Goal: Task Accomplishment & Management: Complete application form

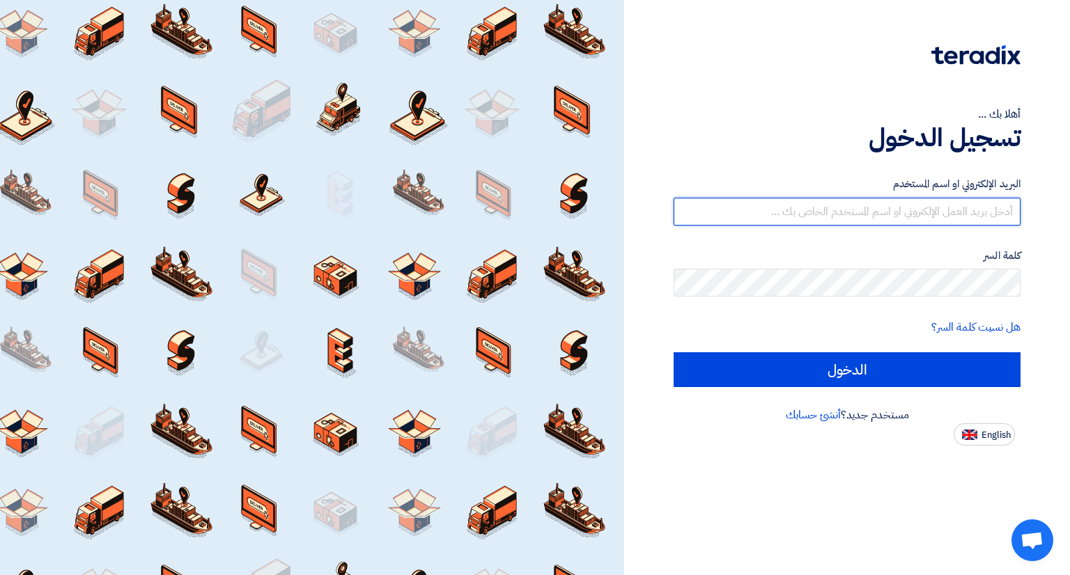
click at [820, 215] on input "text" at bounding box center [846, 212] width 347 height 28
type input "[EMAIL_ADDRESS][DOMAIN_NAME]"
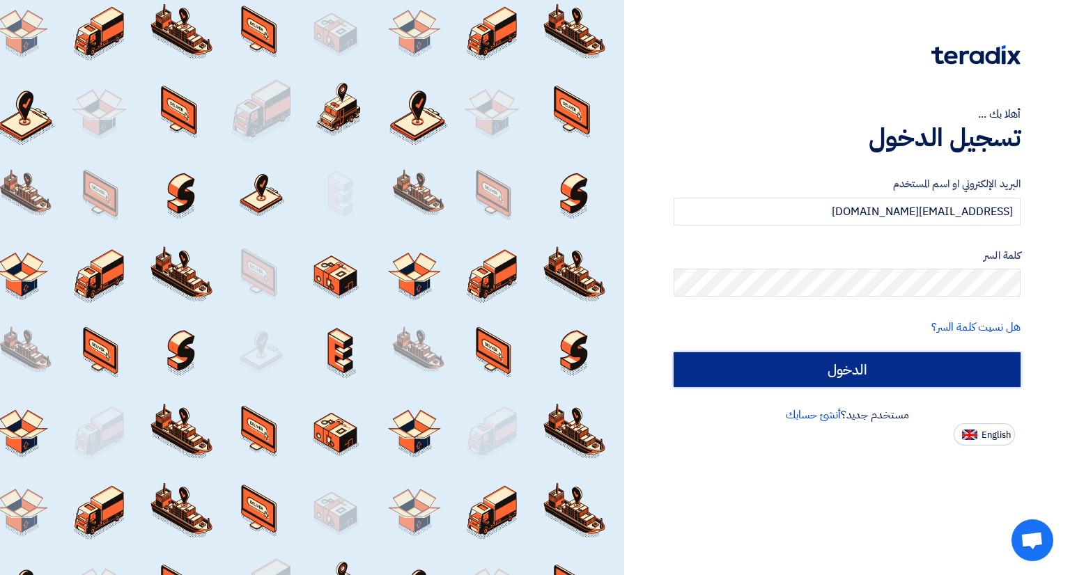
click at [936, 356] on input "الدخول" at bounding box center [846, 369] width 347 height 35
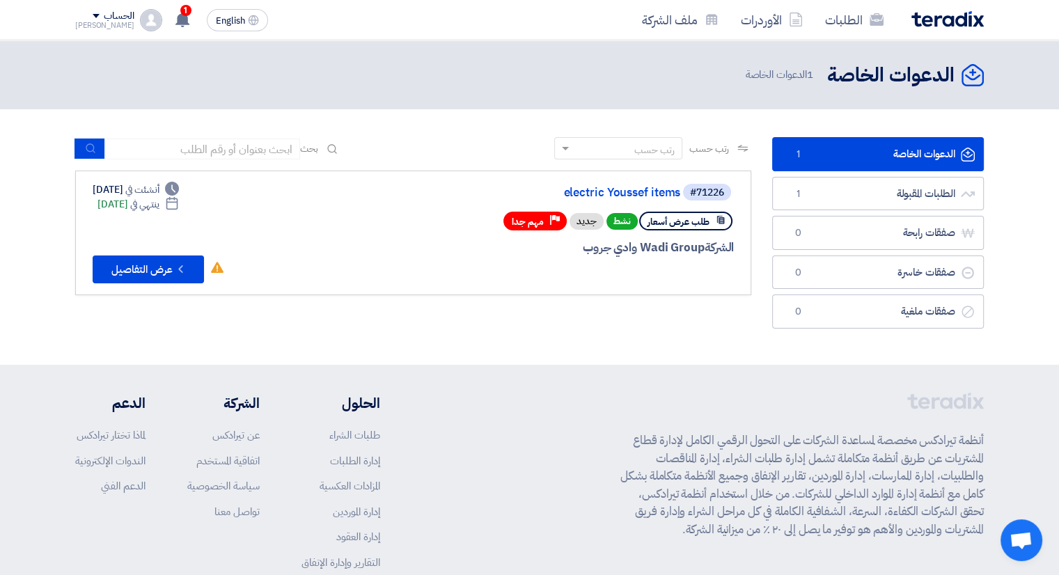
click at [919, 150] on link "الدعوات الخاصة الدعوات الخاصة 1" at bounding box center [878, 154] width 212 height 34
click at [172, 267] on button "Check details عرض التفاصيل" at bounding box center [148, 270] width 111 height 28
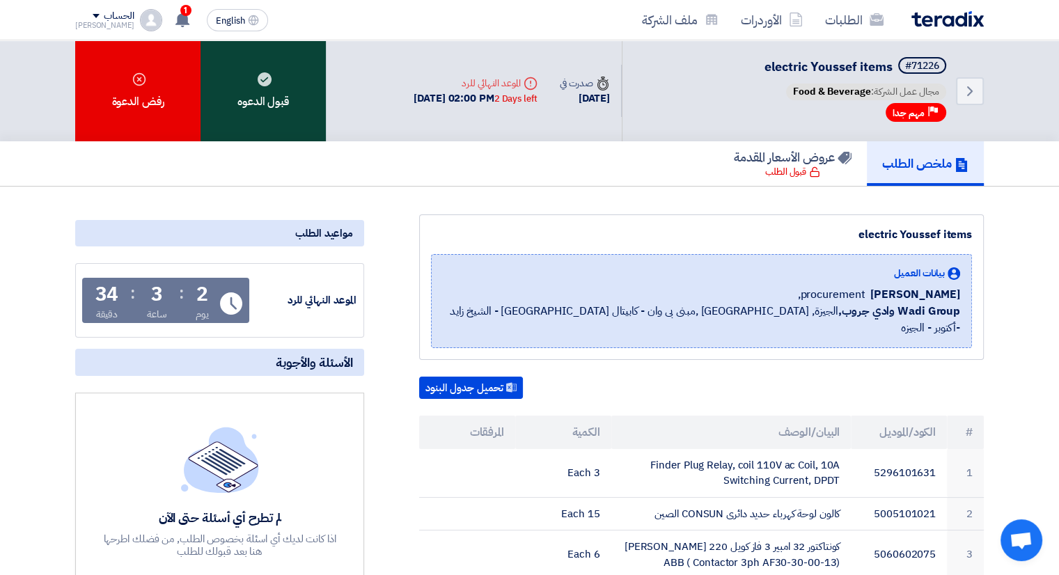
click at [288, 95] on div "قبول الدعوه" at bounding box center [263, 90] width 125 height 101
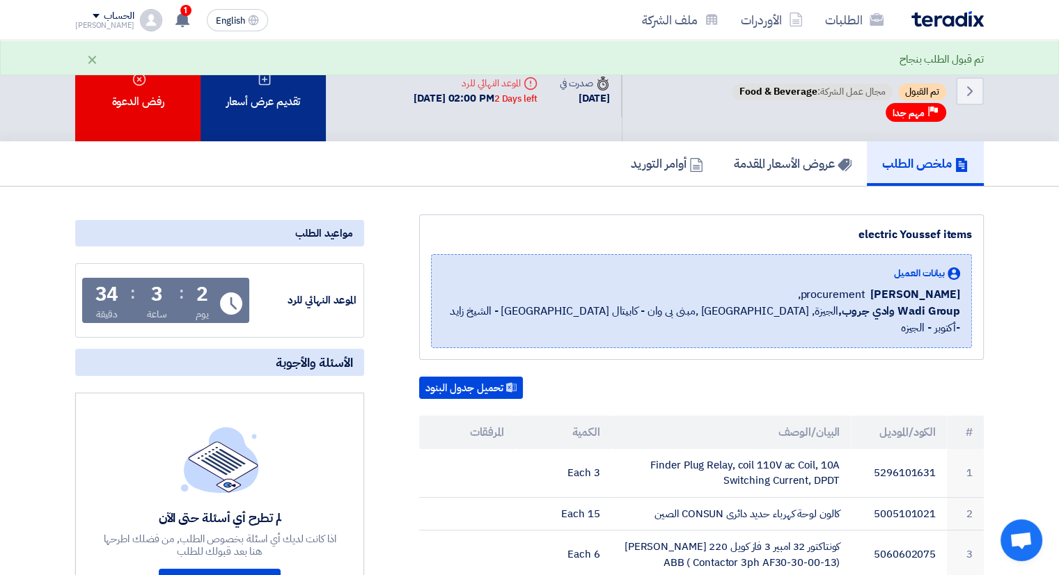
click at [284, 112] on div "تقديم عرض أسعار" at bounding box center [263, 90] width 125 height 101
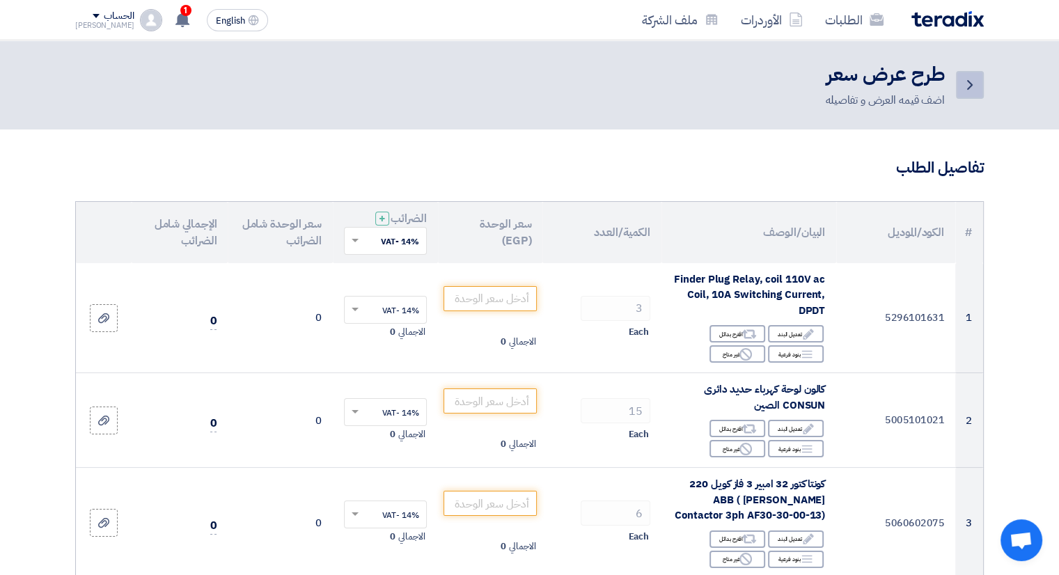
click at [969, 78] on icon "Back" at bounding box center [970, 85] width 17 height 17
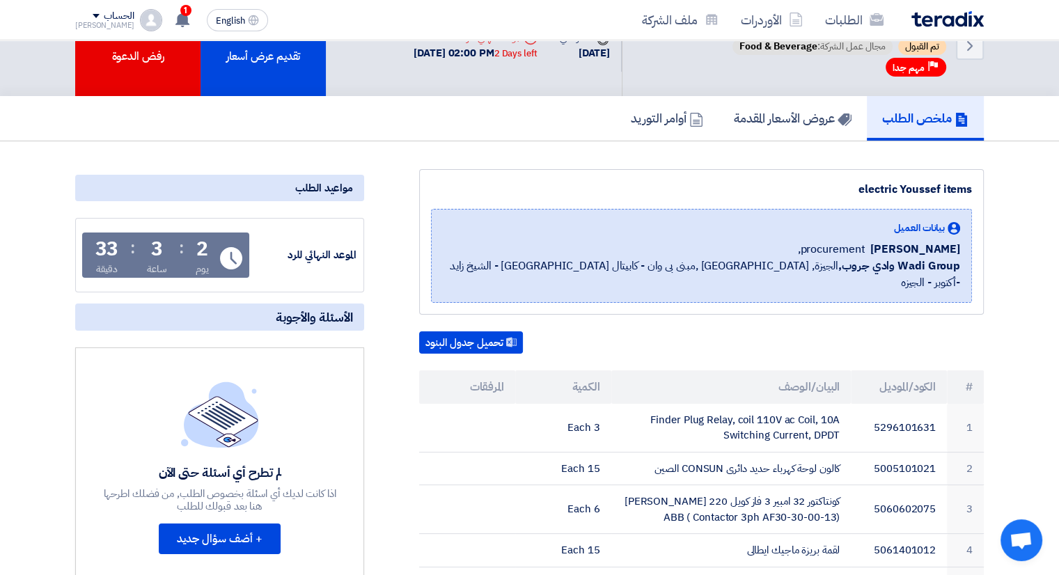
scroll to position [70, 0]
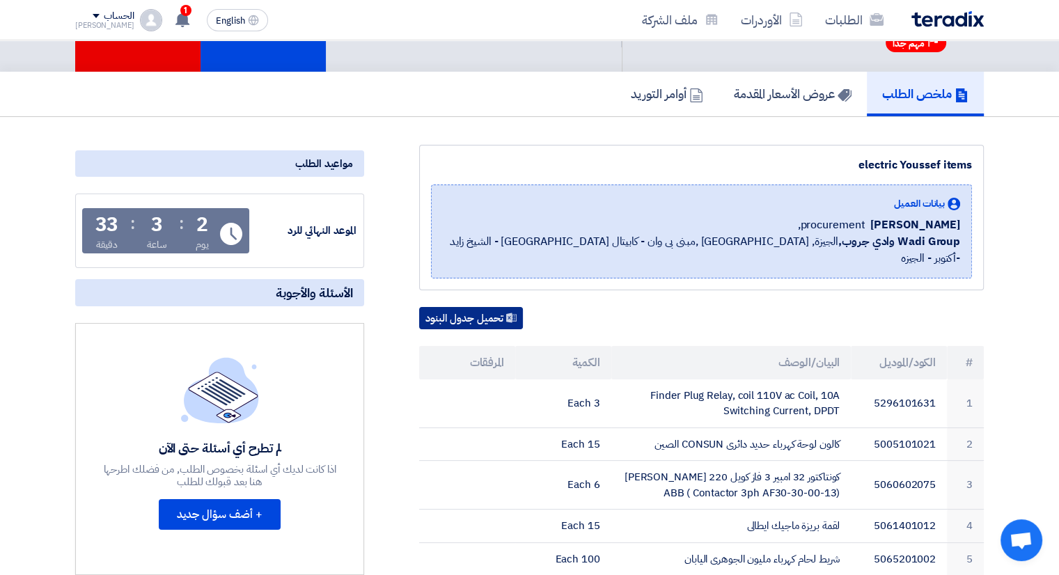
click at [442, 307] on button "تحميل جدول البنود" at bounding box center [471, 318] width 104 height 22
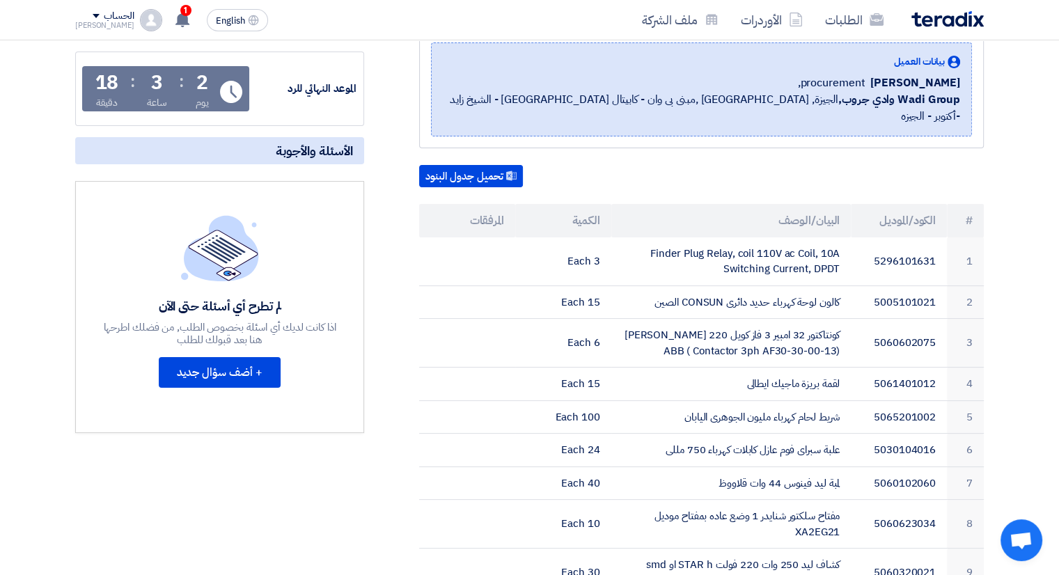
scroll to position [0, 0]
